Goal: Task Accomplishment & Management: Use online tool/utility

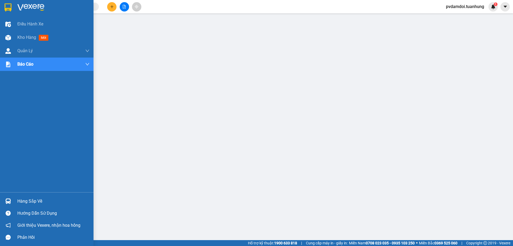
drag, startPoint x: 11, startPoint y: 200, endPoint x: 10, endPoint y: 203, distance: 3.0
click at [11, 200] on div at bounding box center [7, 200] width 9 height 9
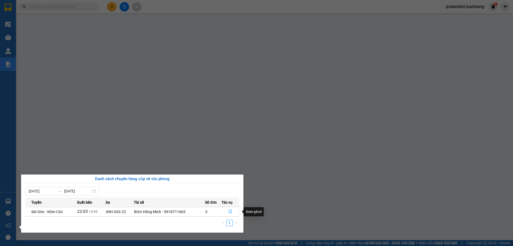
click at [231, 211] on icon "file-done" at bounding box center [230, 211] width 3 height 4
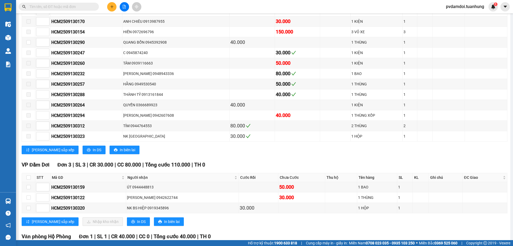
scroll to position [2859, 0]
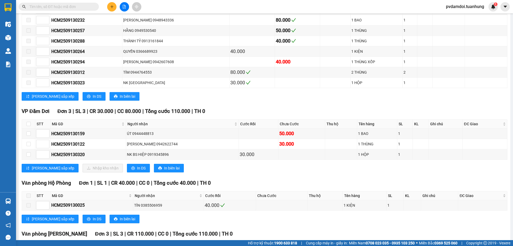
click at [22, 126] on th at bounding box center [28, 123] width 13 height 9
click at [24, 127] on th at bounding box center [28, 123] width 13 height 9
click at [26, 126] on input "checkbox" at bounding box center [28, 124] width 4 height 4
checkbox input "true"
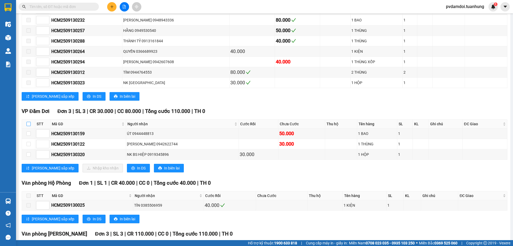
checkbox input "true"
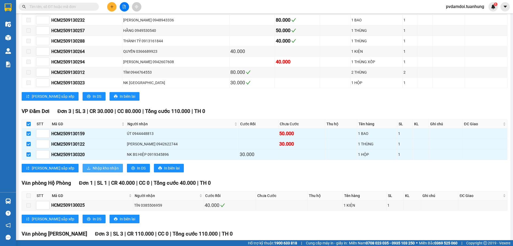
click at [94, 171] on span "Nhập kho nhận" at bounding box center [106, 168] width 26 height 6
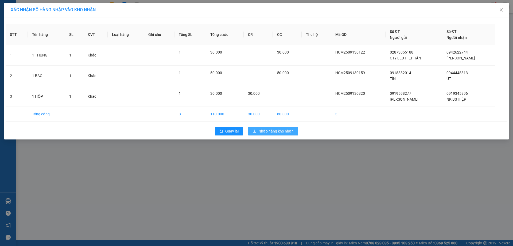
click at [260, 132] on span "Nhập hàng kho nhận" at bounding box center [275, 131] width 35 height 6
